Goal: Navigation & Orientation: Find specific page/section

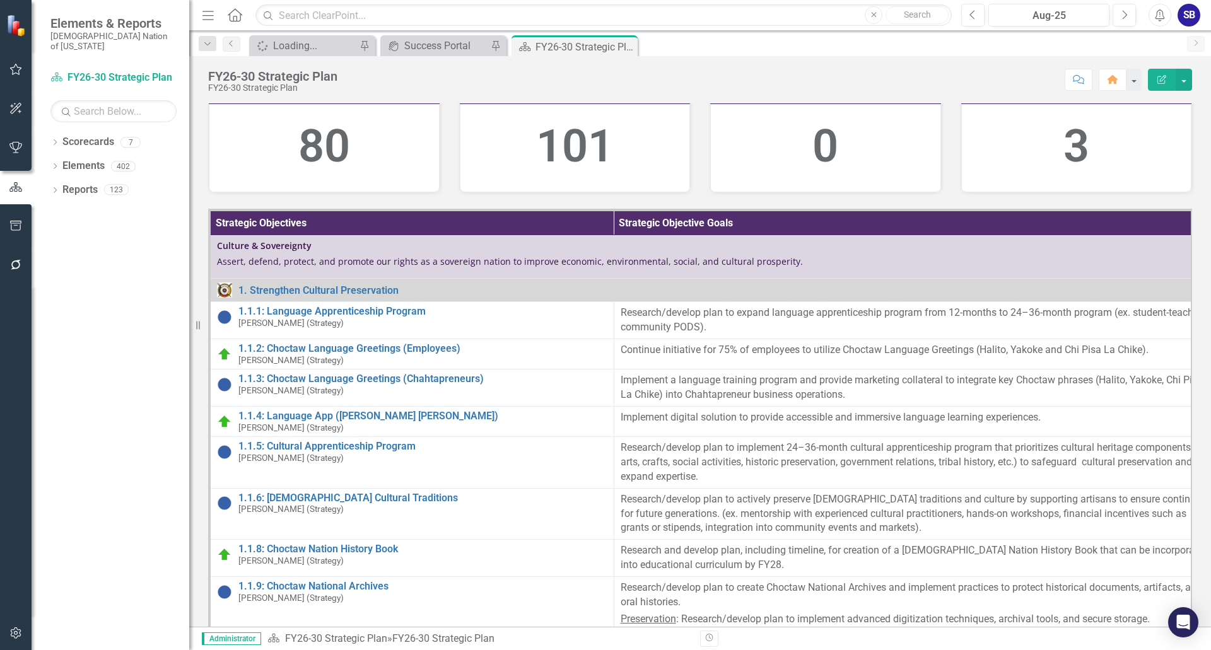
scroll to position [189, 0]
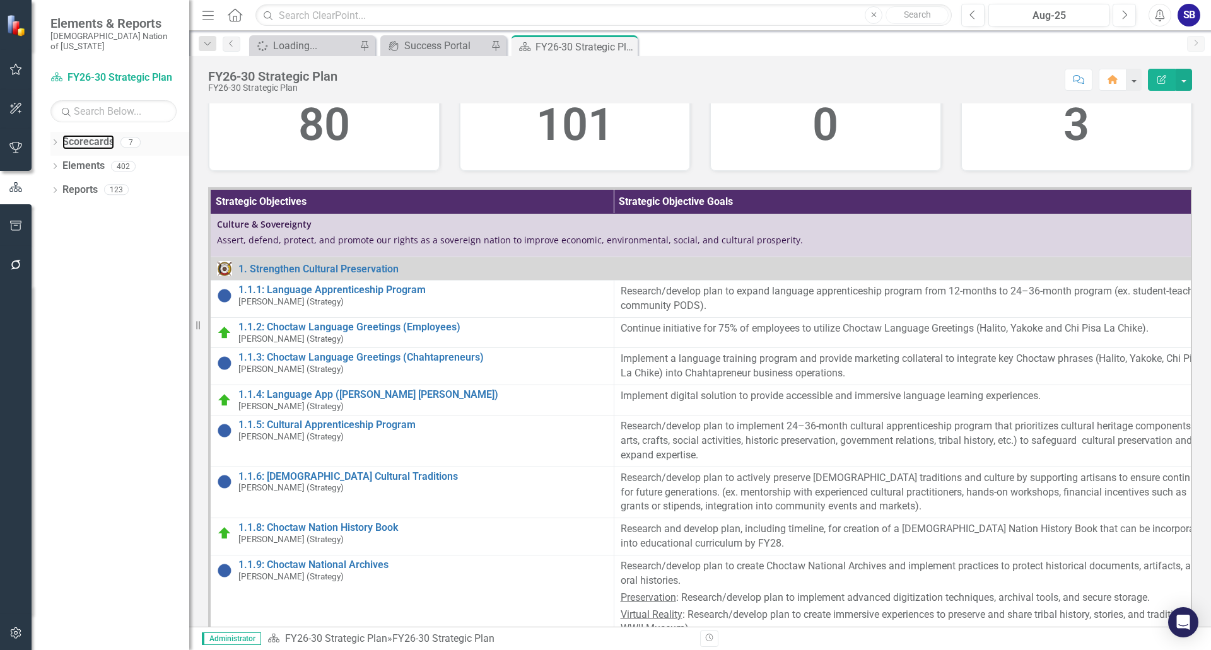
drag, startPoint x: 99, startPoint y: 126, endPoint x: 95, endPoint y: 144, distance: 18.2
click at [99, 135] on link "Scorecards" at bounding box center [88, 142] width 52 height 15
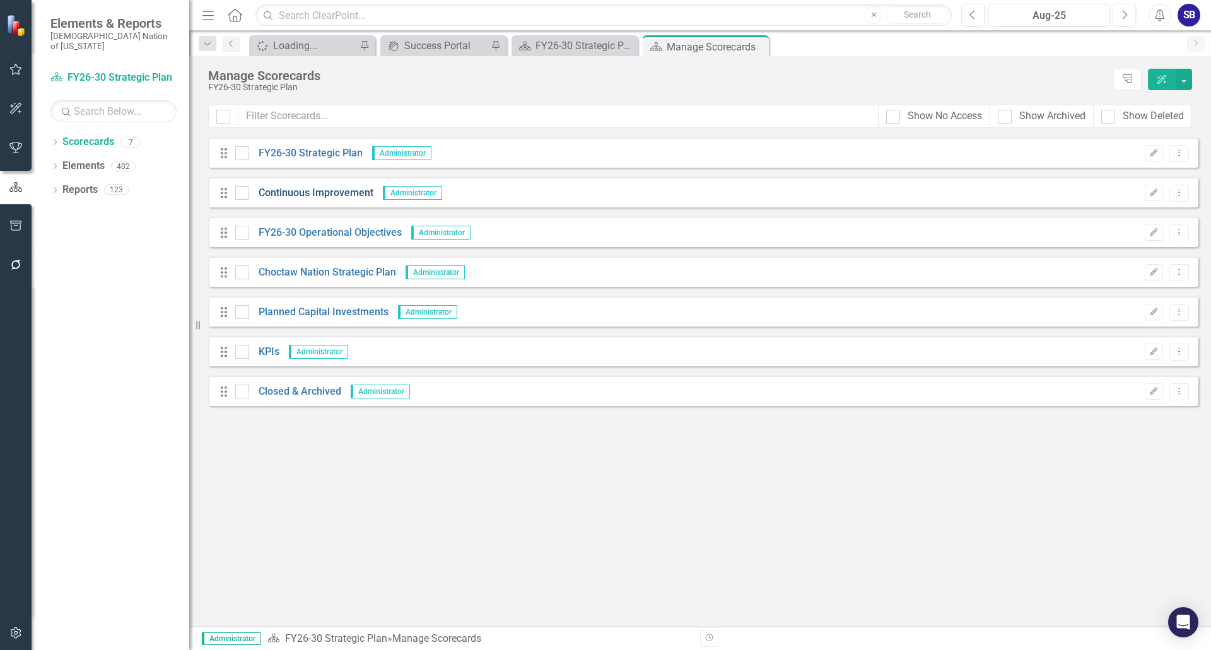
click at [344, 192] on link "Continuous Improvement" at bounding box center [311, 193] width 124 height 15
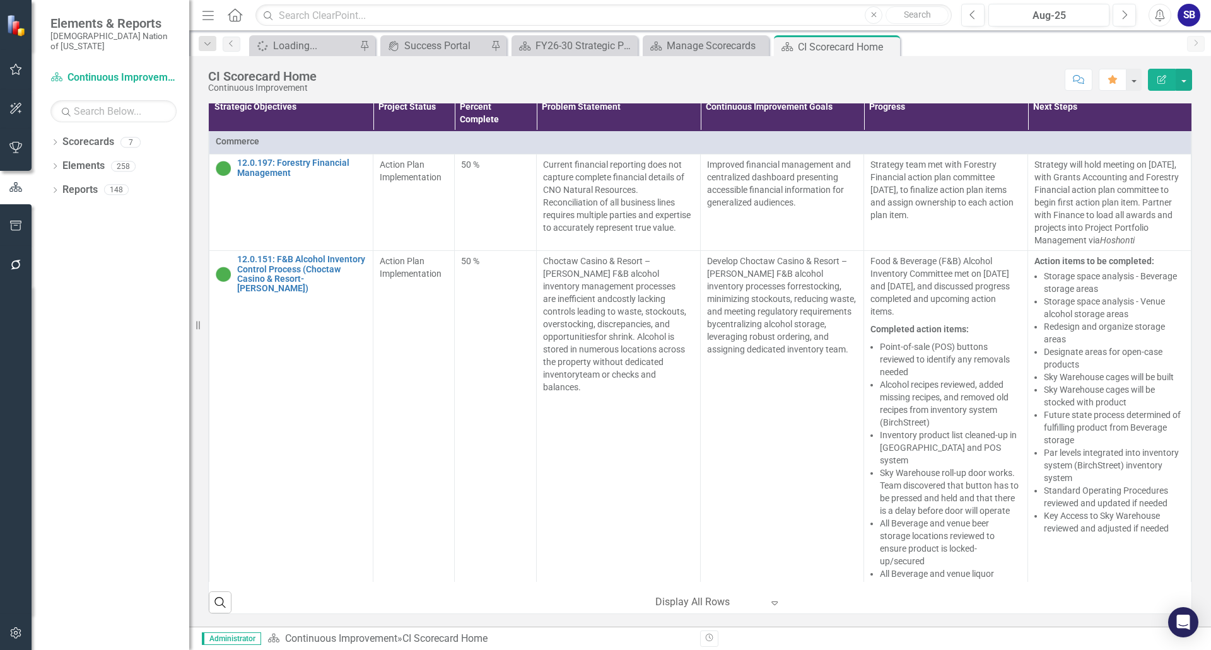
scroll to position [505, 0]
